Goal: Task Accomplishment & Management: Use online tool/utility

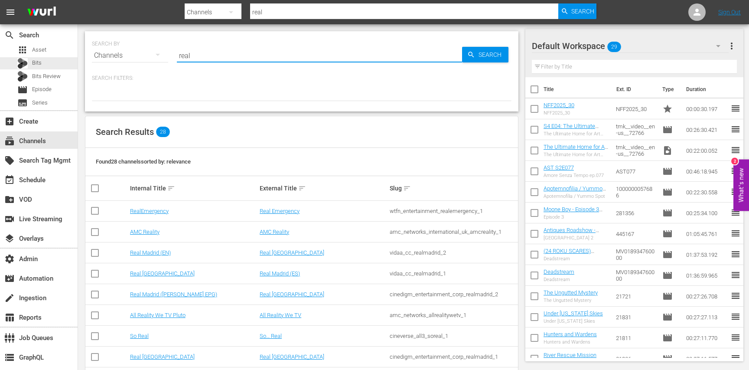
scroll to position [228, 0]
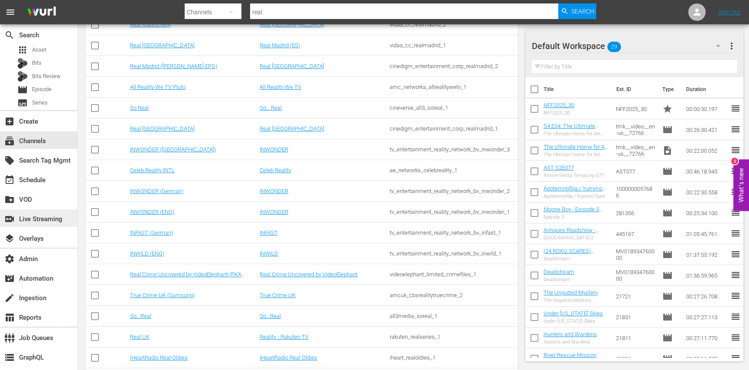
click at [40, 220] on div "switch_video Live Streaming" at bounding box center [24, 218] width 49 height 8
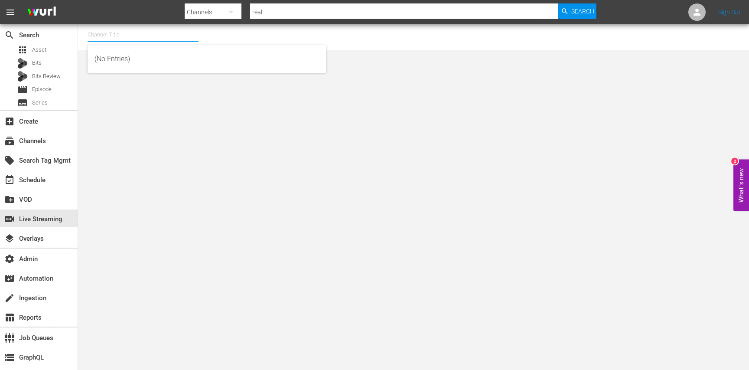
click at [134, 32] on input "text" at bounding box center [143, 34] width 111 height 21
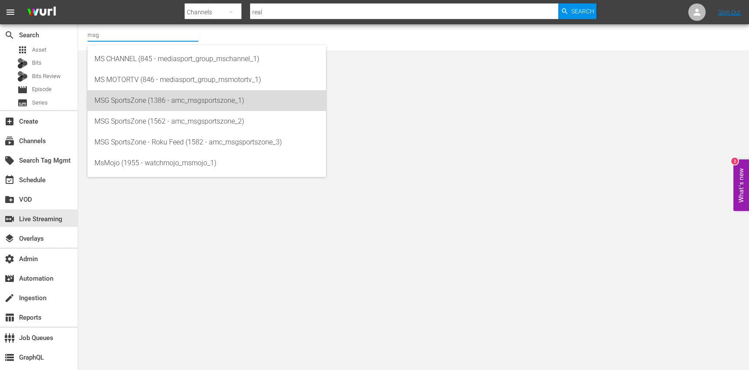
click at [143, 95] on div "MSG SportsZone (1386 - amc_msgsportszone_1)" at bounding box center [207, 100] width 225 height 21
type input "MSG SportsZone (1386 - amc_msgsportszone_1)"
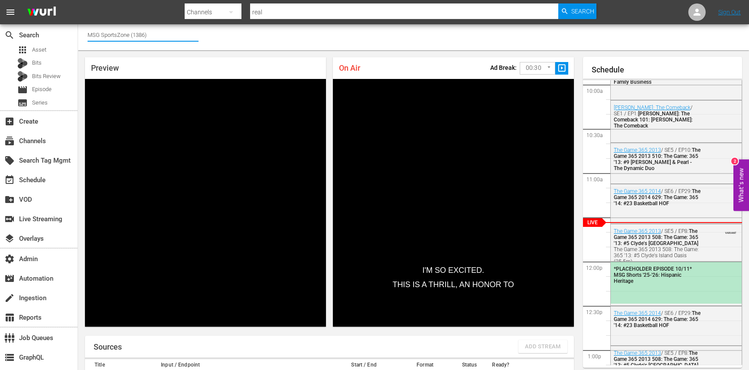
click at [157, 44] on input "MSG SportsZone (1386)" at bounding box center [143, 34] width 111 height 21
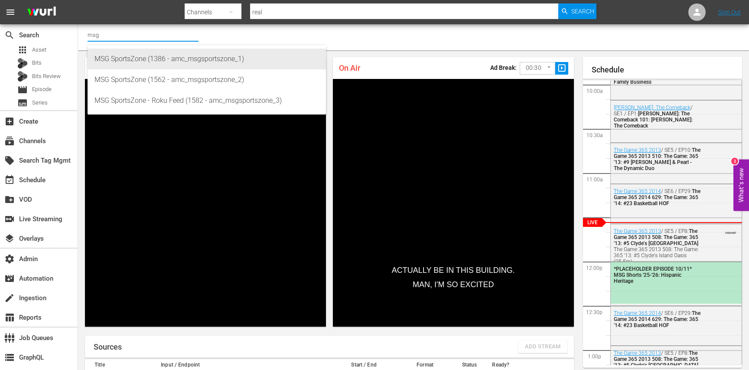
click at [165, 61] on div "MSG SportsZone (1386 - amc_msgsportszone_1)" at bounding box center [207, 59] width 225 height 21
type input "MSG SportsZone (1386 - amc_msgsportszone_1)"
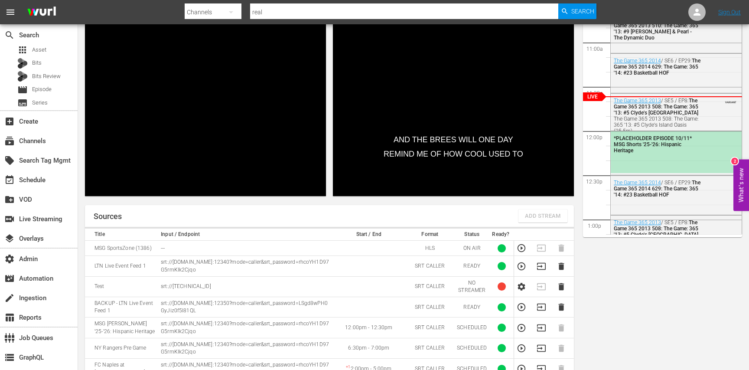
scroll to position [129, 0]
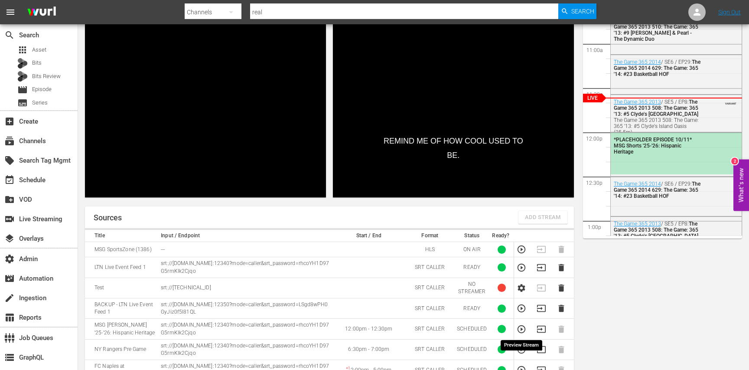
click at [520, 328] on icon "button" at bounding box center [522, 329] width 10 height 10
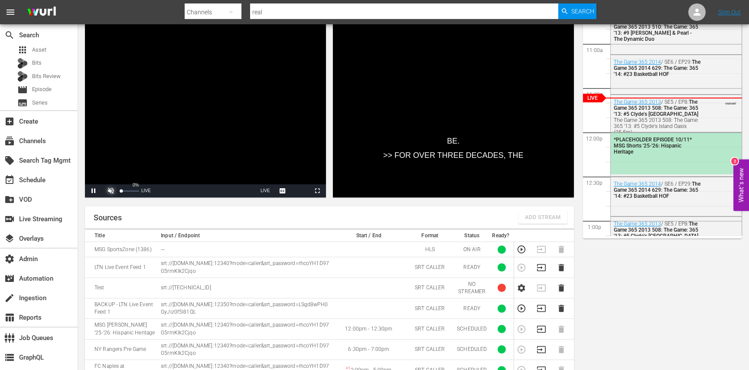
click at [111, 191] on span "Video Player" at bounding box center [111, 191] width 0 height 0
click at [123, 191] on div "Volume Level" at bounding box center [122, 190] width 2 height 1
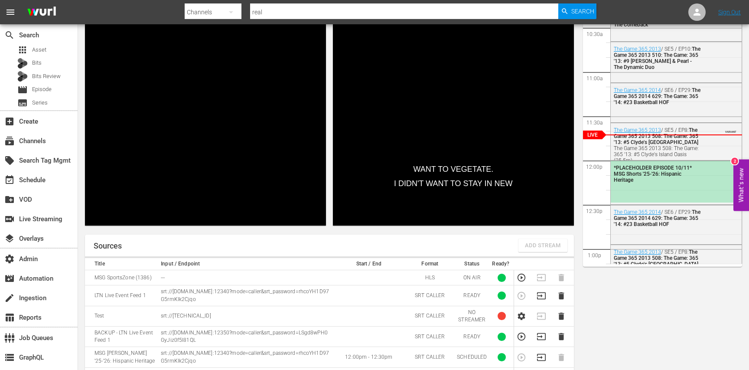
scroll to position [100, 0]
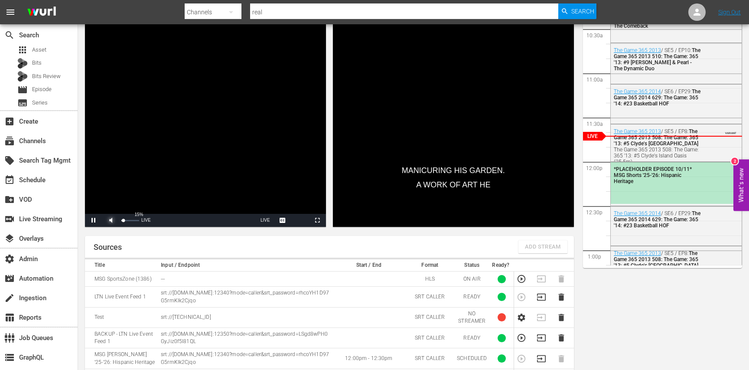
click at [111, 220] on span "Video Player" at bounding box center [111, 220] width 0 height 0
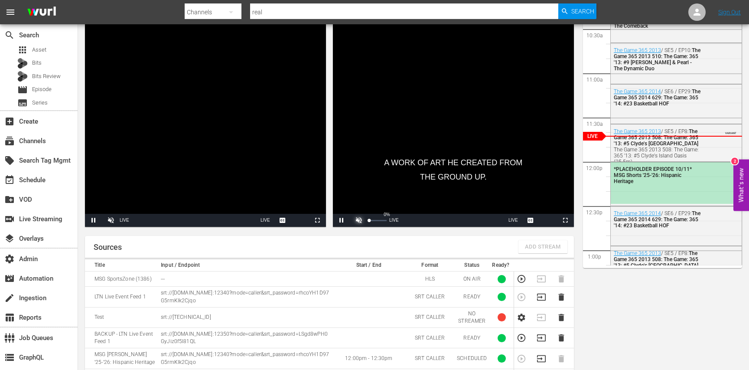
click at [359, 220] on span "Video Player" at bounding box center [359, 220] width 0 height 0
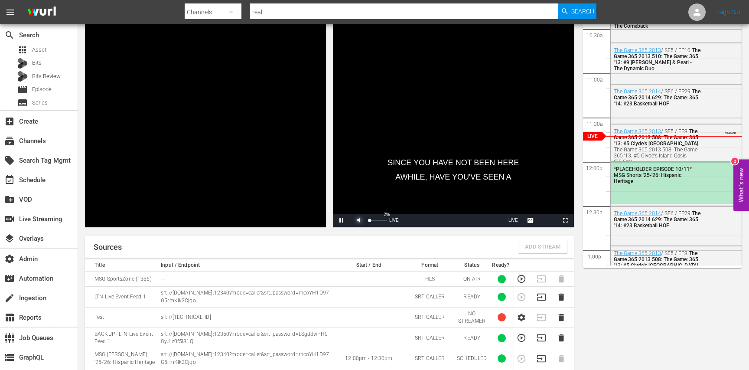
click at [369, 220] on div "Volume Level" at bounding box center [369, 220] width 0 height 1
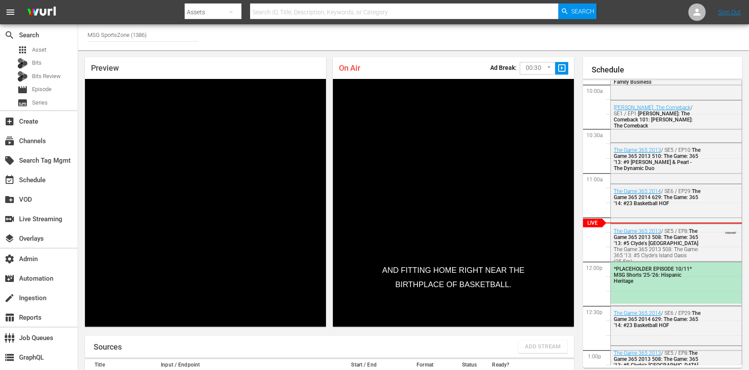
click at [127, 39] on input "MSG SportsZone (1386)" at bounding box center [143, 34] width 111 height 21
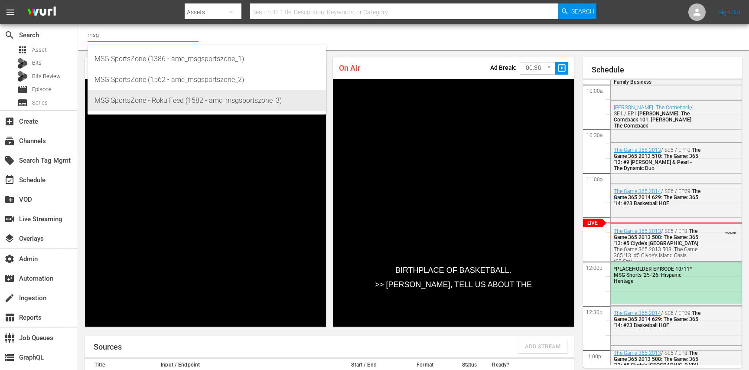
click at [149, 95] on div "MSG SportsZone - Roku Feed (1582 - amc_msgsportszone_3)" at bounding box center [207, 100] width 225 height 21
type input "MSG SportsZone - Roku Feed (1582 - amc_msgsportszone_3)"
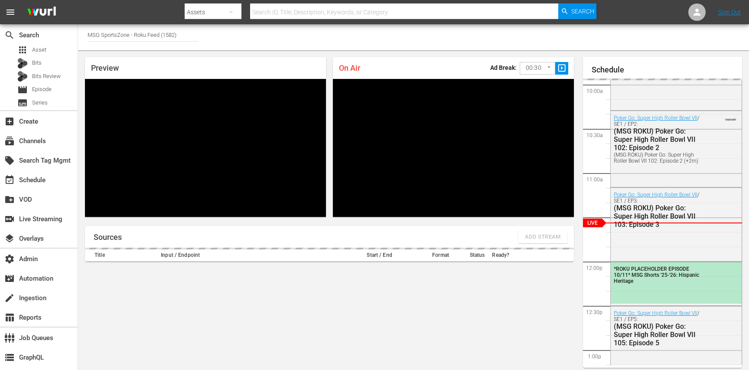
click at [177, 33] on input "MSG SportsZone - Roku Feed (1582)" at bounding box center [143, 34] width 111 height 21
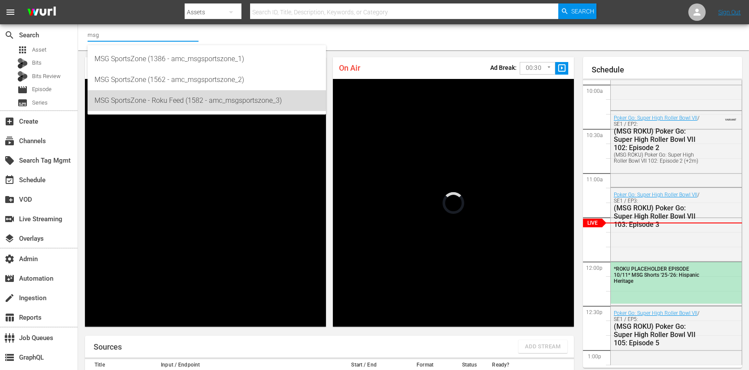
click at [161, 91] on div "MSG SportsZone - Roku Feed (1582 - amc_msgsportszone_3)" at bounding box center [207, 100] width 225 height 21
type input "MSG SportsZone - Roku Feed (1582 - amc_msgsportszone_3)"
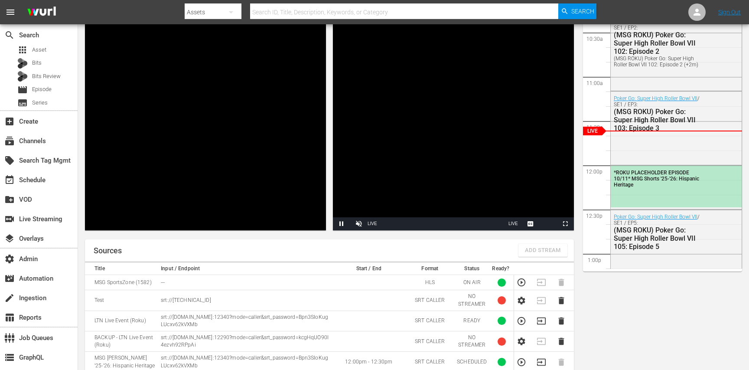
scroll to position [105, 0]
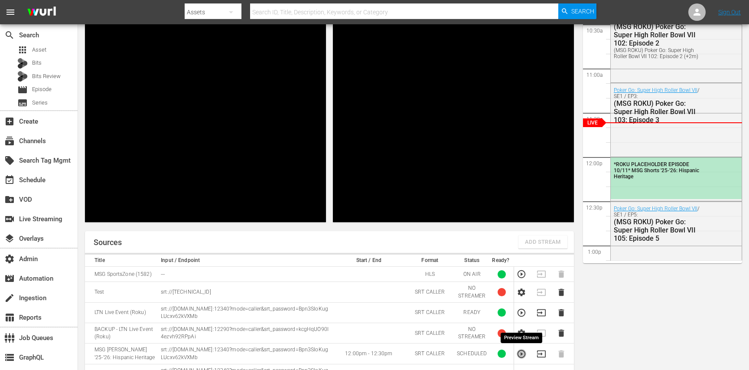
click at [519, 353] on icon "button" at bounding box center [522, 354] width 10 height 10
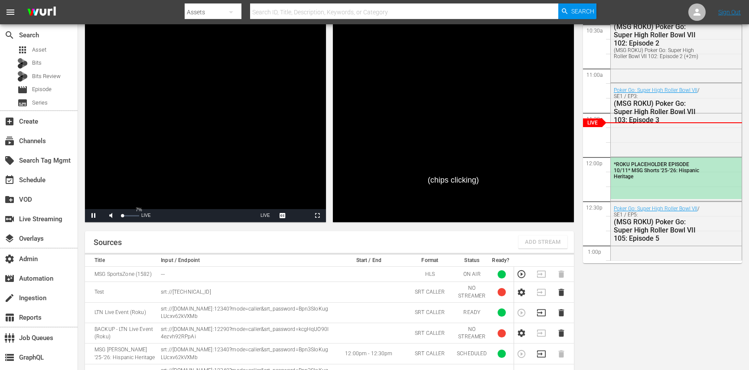
click at [122, 216] on div "Volume Level" at bounding box center [121, 215] width 1 height 1
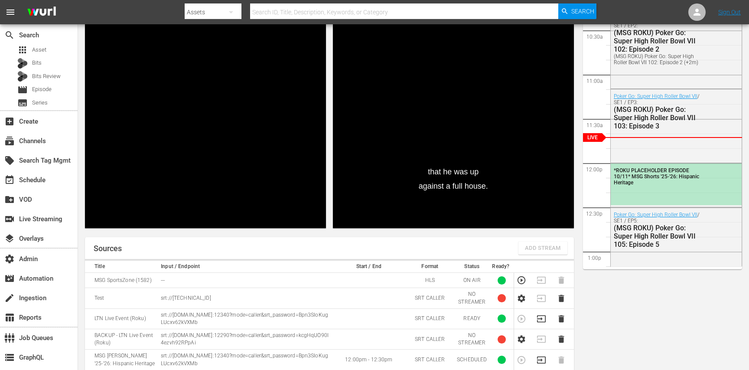
scroll to position [98, 0]
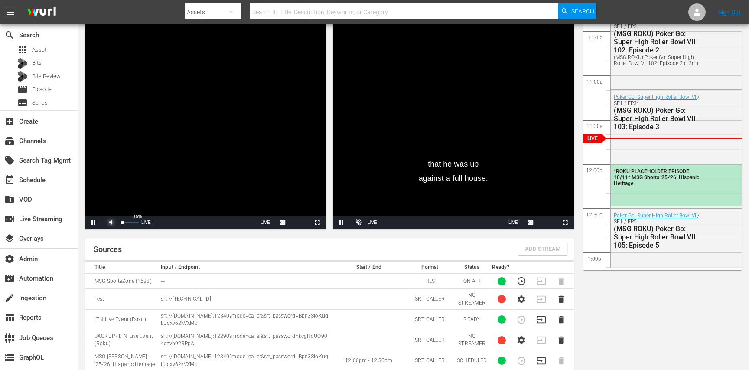
click at [111, 222] on span "Video Player" at bounding box center [111, 222] width 0 height 0
click at [359, 222] on span "Video Player" at bounding box center [359, 222] width 0 height 0
click at [371, 222] on div "Volume Level" at bounding box center [370, 222] width 2 height 1
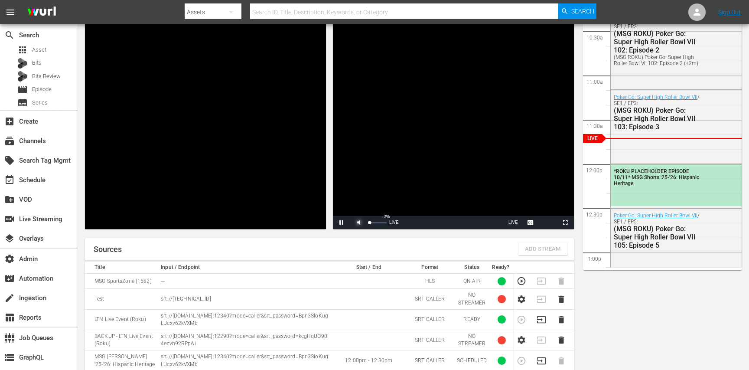
click at [369, 222] on div "Volume Level" at bounding box center [369, 222] width 0 height 1
click at [370, 223] on div "Volume Level" at bounding box center [369, 222] width 1 height 1
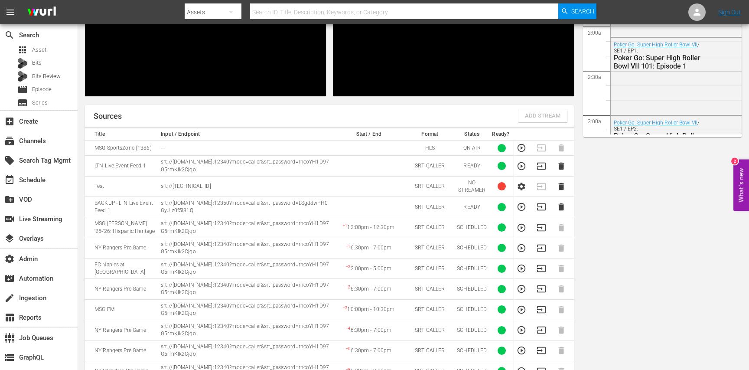
scroll to position [1636, 0]
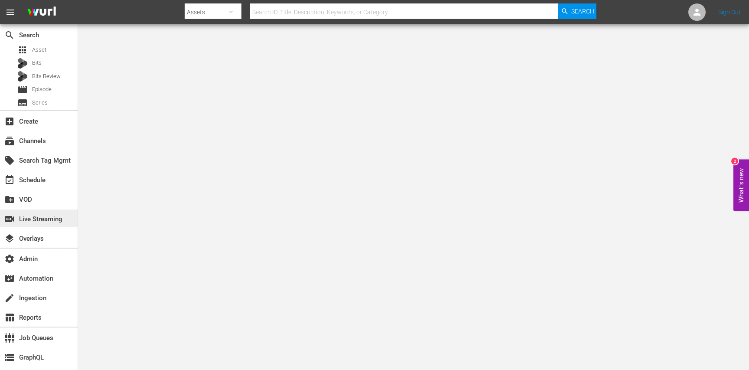
click at [47, 222] on div "switch_video Live Streaming" at bounding box center [24, 218] width 49 height 8
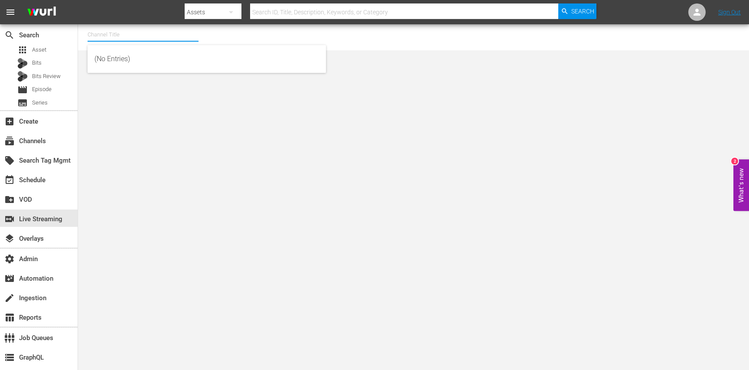
click at [154, 34] on input "text" at bounding box center [143, 34] width 111 height 21
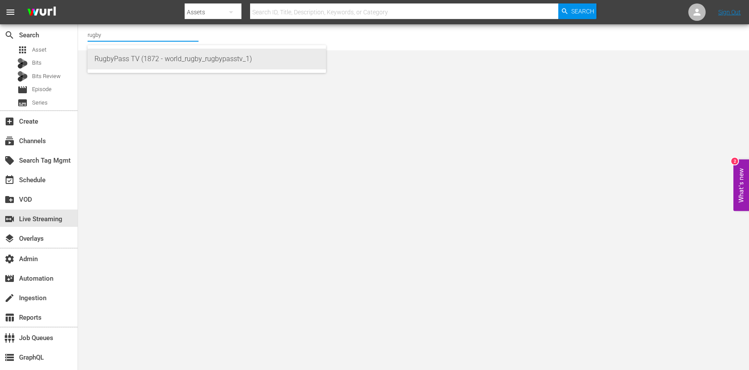
click at [163, 58] on div "RugbyPass TV (1872 - world_rugby_rugbypasstv_1)" at bounding box center [207, 59] width 225 height 21
type input "RugbyPass TV (1872 - world_rugby_rugbypasstv_1)"
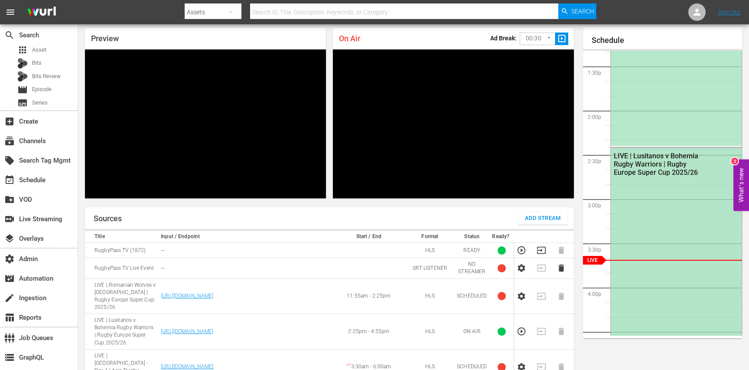
scroll to position [1185, 0]
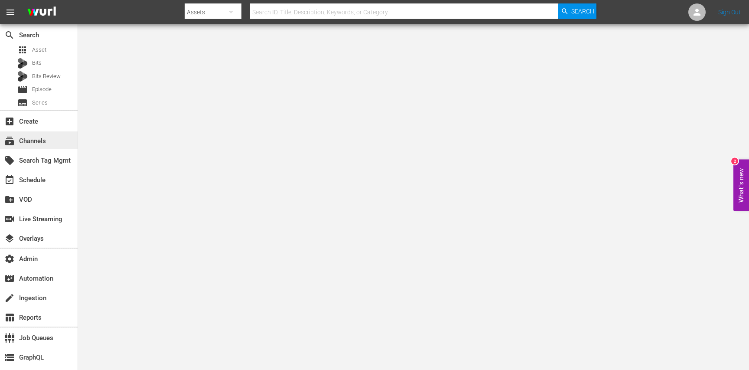
click at [52, 140] on div "subscriptions Channels" at bounding box center [39, 139] width 78 height 17
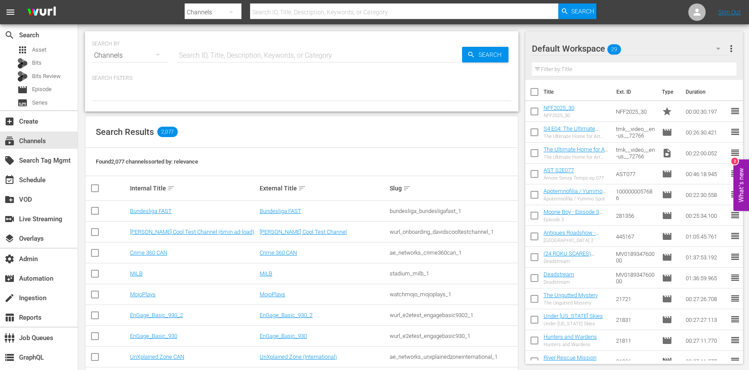
click at [209, 52] on input "text" at bounding box center [319, 55] width 285 height 21
type input "prime"
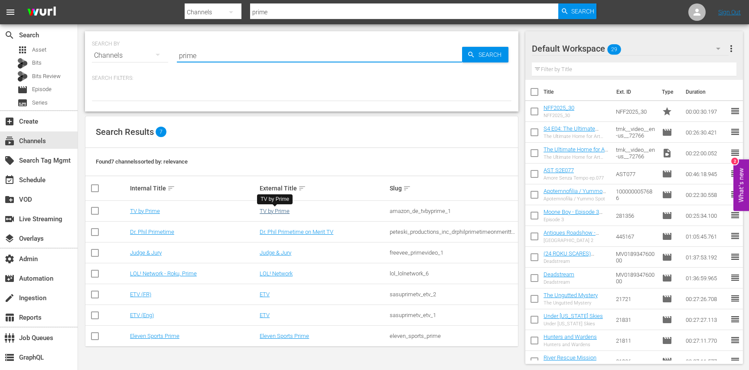
type input "prime"
click at [281, 212] on link "TV by Prime" at bounding box center [275, 211] width 30 height 7
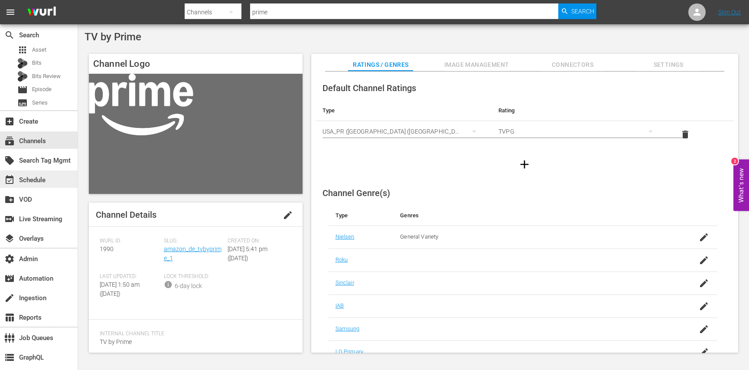
click at [52, 179] on div "event_available Schedule" at bounding box center [39, 178] width 78 height 17
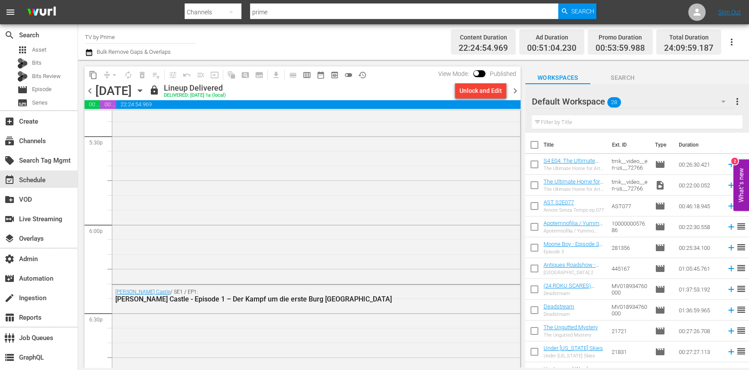
scroll to position [3043, 0]
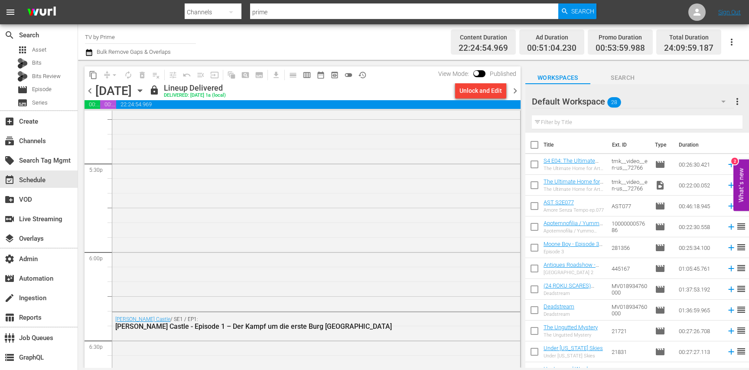
click at [279, 266] on div "Die Tribute von Panem - The Ballad of Songbirds & Snakes" at bounding box center [316, 67] width 408 height 484
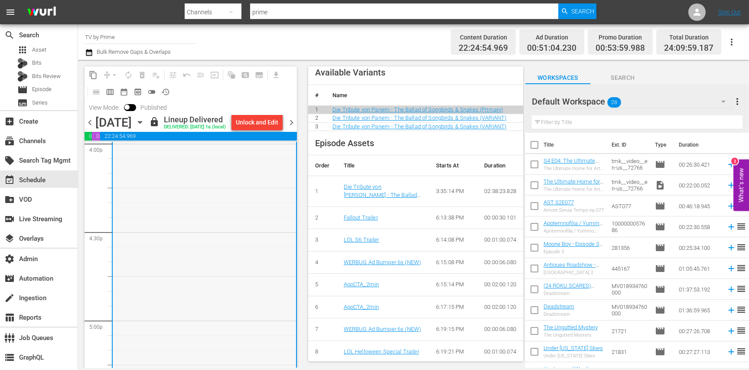
scroll to position [2824, 0]
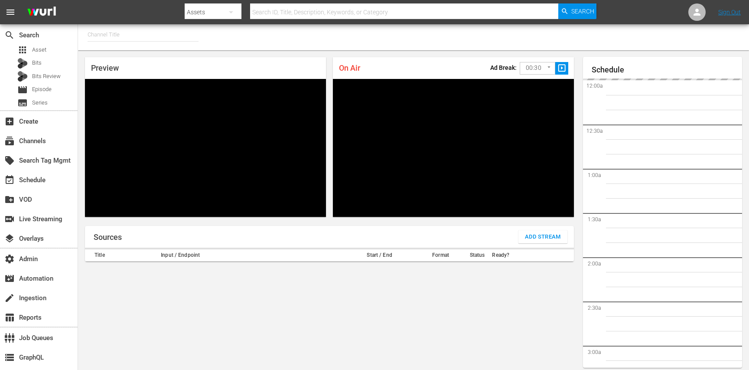
type input "MSG SportsZone - Roku Feed (1582)"
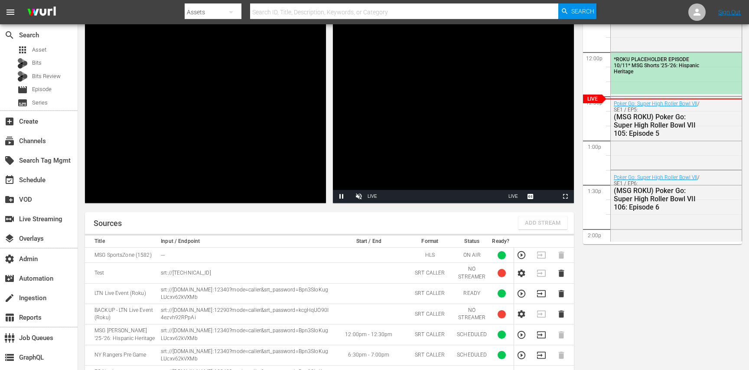
scroll to position [130, 0]
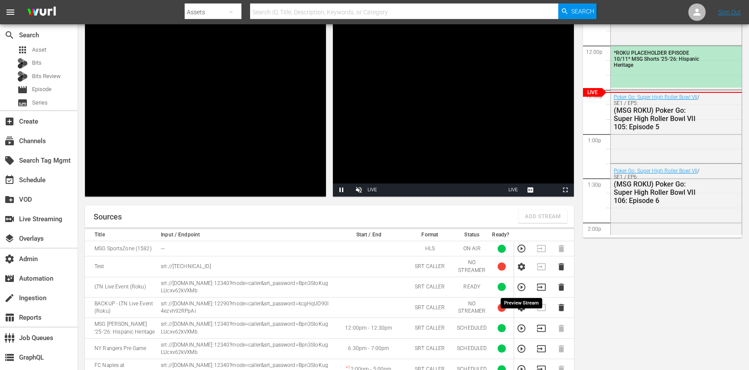
click at [517, 287] on icon "button" at bounding box center [522, 287] width 10 height 10
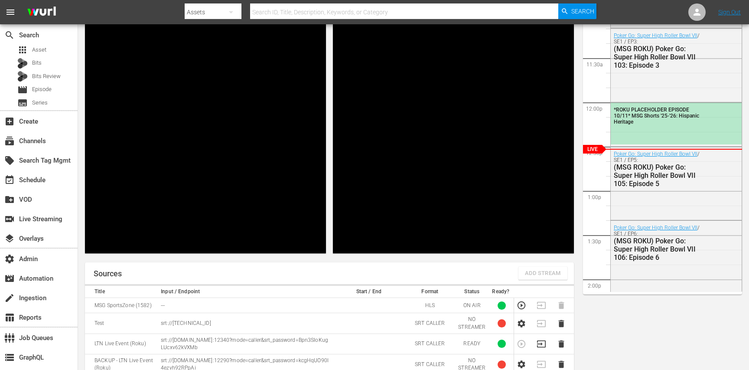
scroll to position [73, 0]
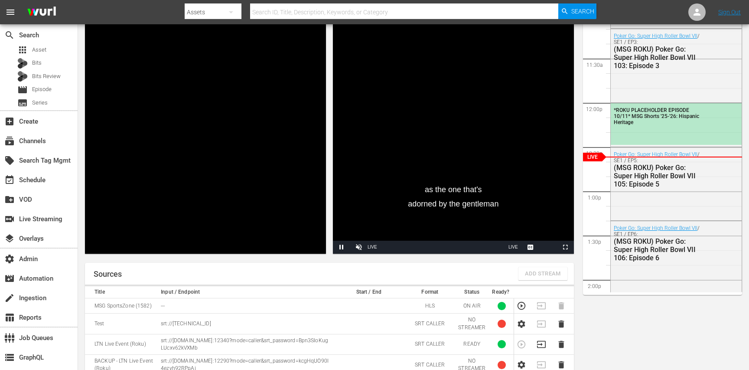
click at [521, 304] on icon "button" at bounding box center [522, 306] width 10 height 10
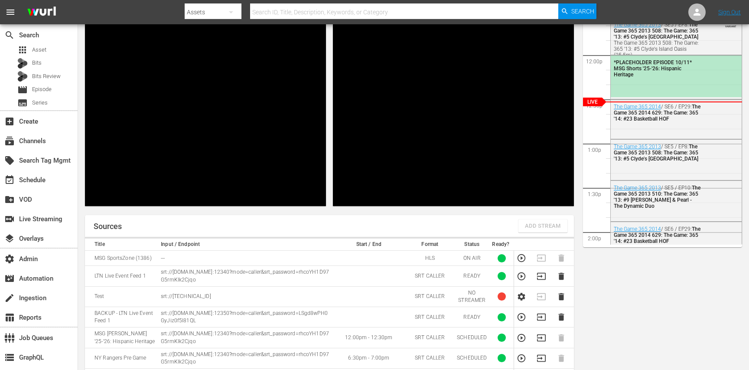
scroll to position [123, 0]
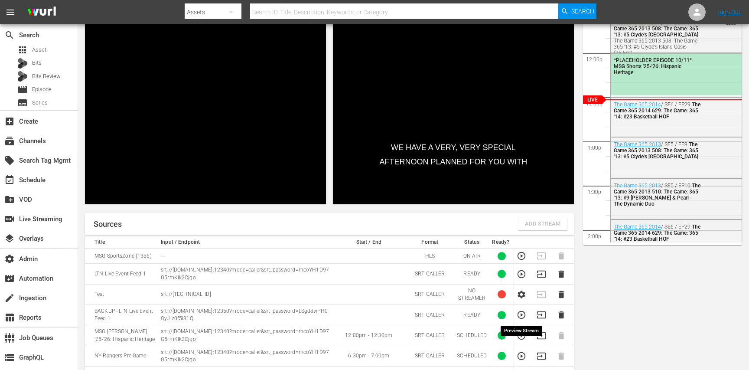
click at [519, 316] on icon "button" at bounding box center [522, 315] width 8 height 8
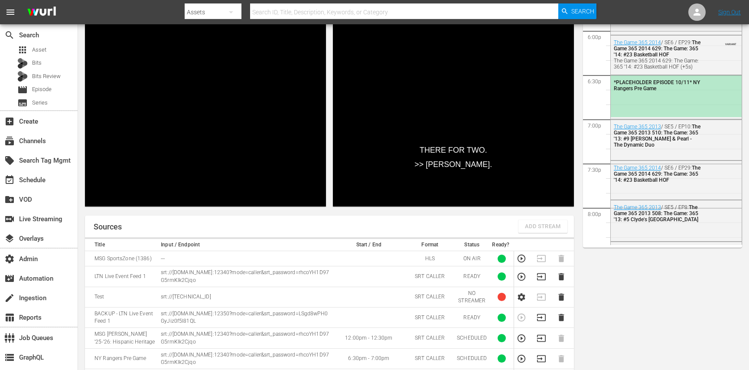
scroll to position [1519, 0]
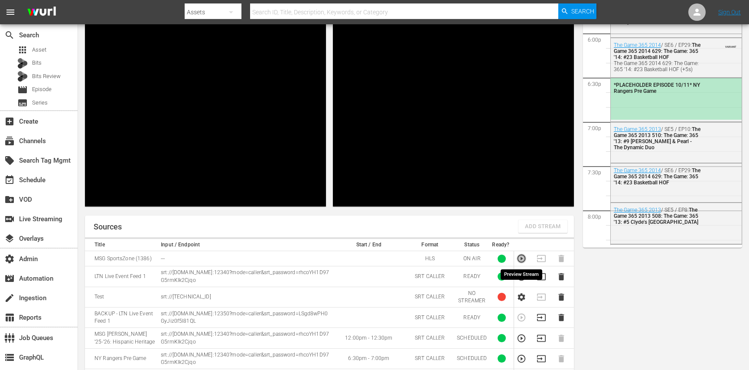
click at [523, 258] on icon "button" at bounding box center [522, 259] width 10 height 10
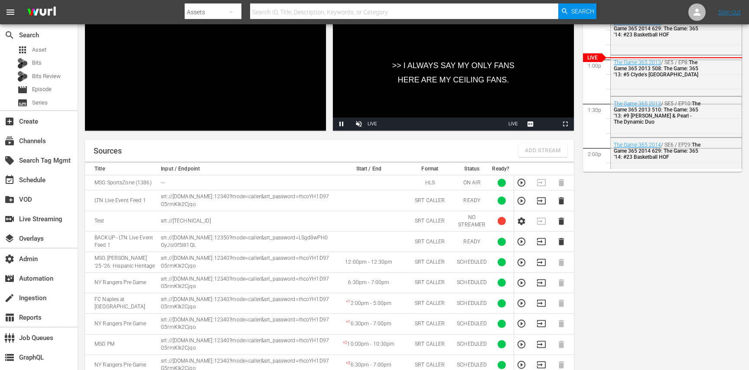
scroll to position [199, 0]
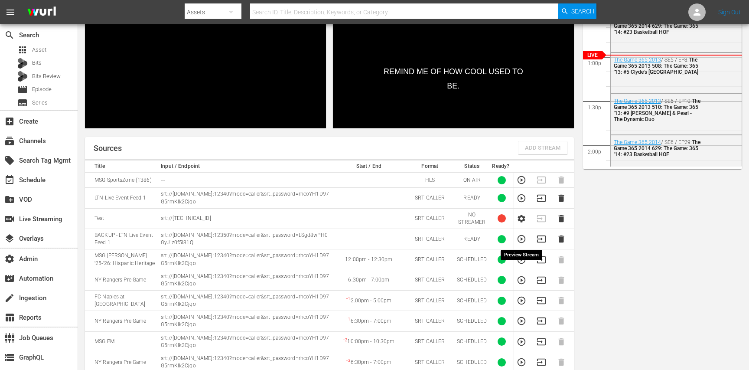
click at [519, 242] on icon "button" at bounding box center [522, 239] width 8 height 8
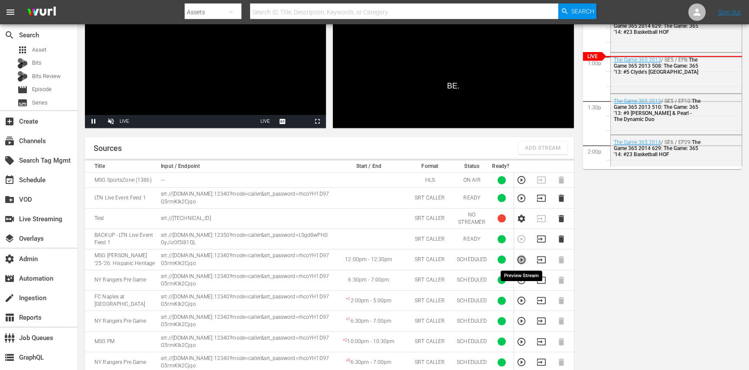
click at [520, 260] on icon "button" at bounding box center [522, 260] width 10 height 10
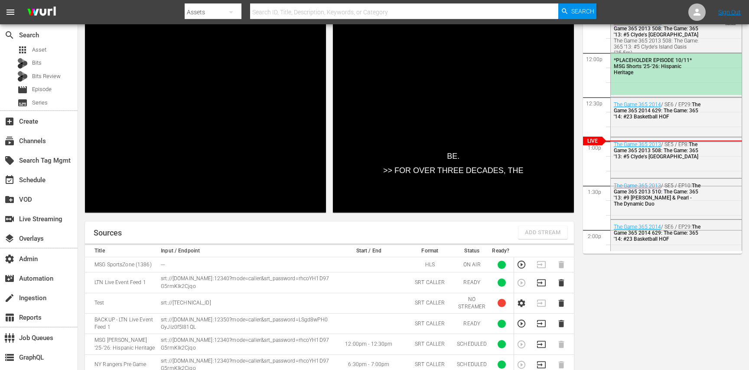
scroll to position [113, 0]
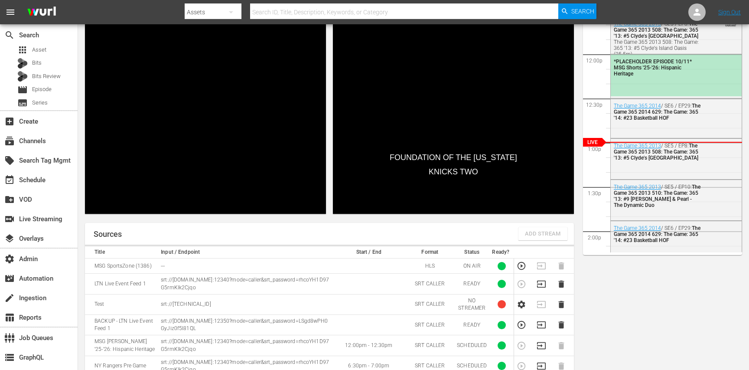
click at [359, 267] on td at bounding box center [368, 265] width 73 height 15
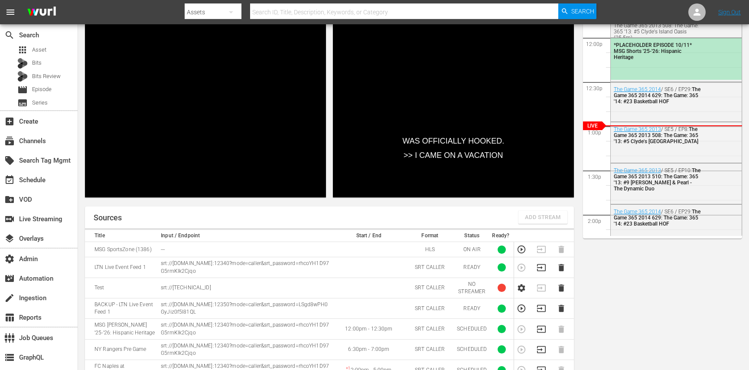
scroll to position [136, 0]
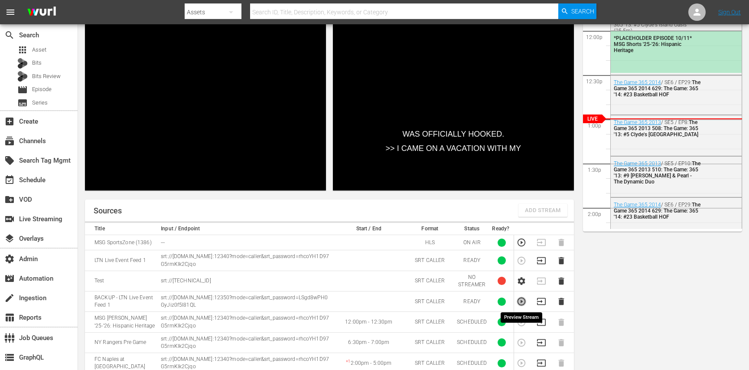
click at [517, 301] on icon "button" at bounding box center [522, 302] width 10 height 10
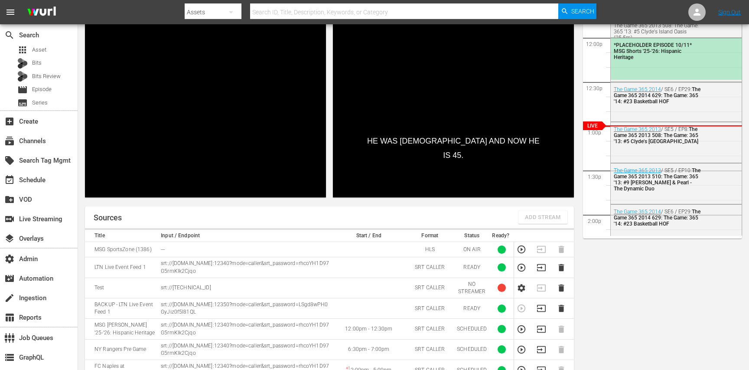
scroll to position [133, 0]
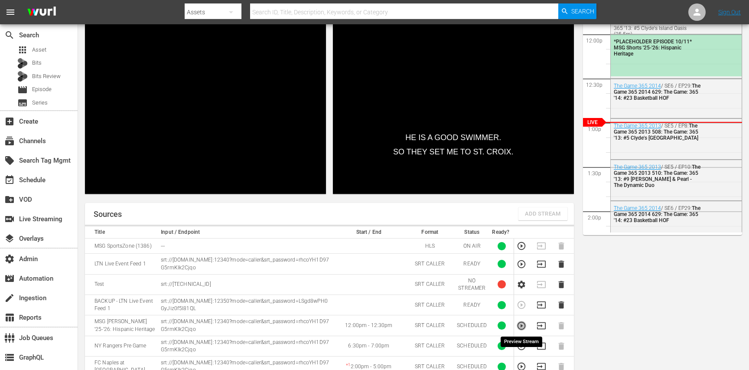
click at [523, 326] on icon "button" at bounding box center [522, 326] width 10 height 10
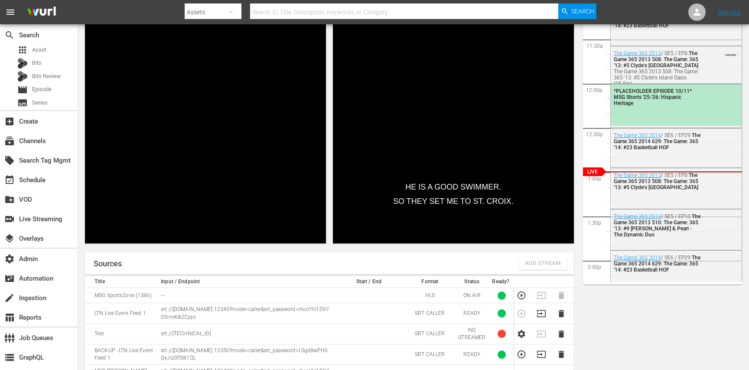
scroll to position [82, 0]
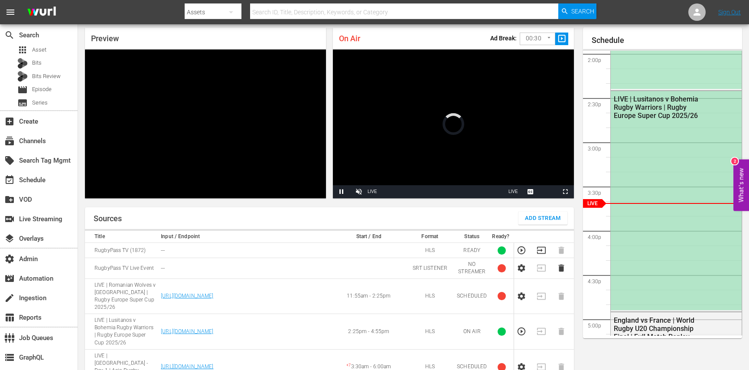
scroll to position [1330, 0]
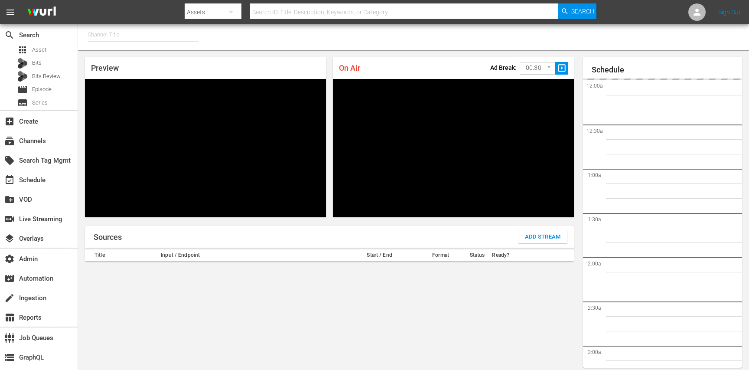
type input "RugbyPass TV (1872)"
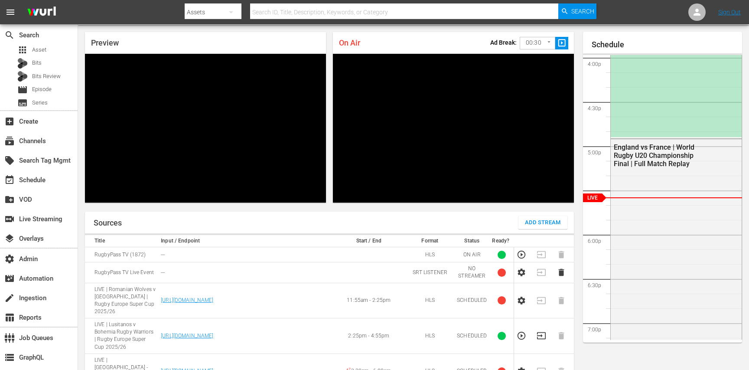
scroll to position [29, 0]
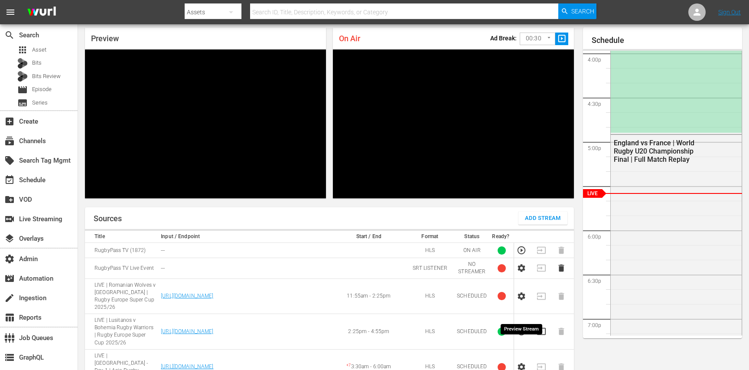
click at [522, 327] on icon "button" at bounding box center [522, 332] width 10 height 10
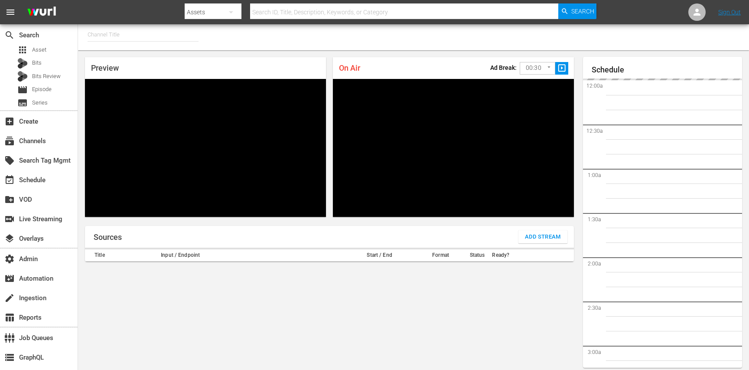
type input "RugbyPass TV (1872)"
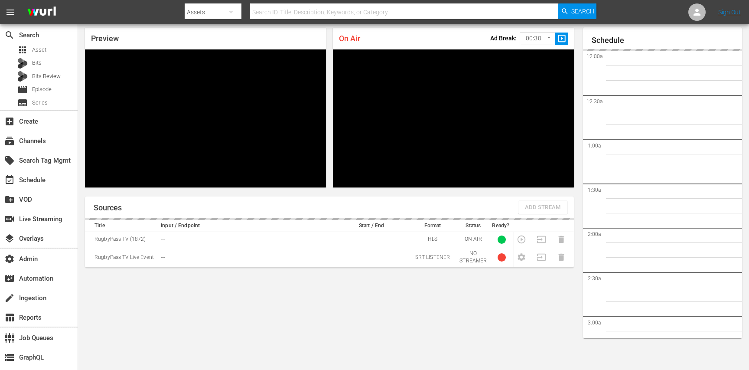
scroll to position [1414, 0]
